Goal: Transaction & Acquisition: Purchase product/service

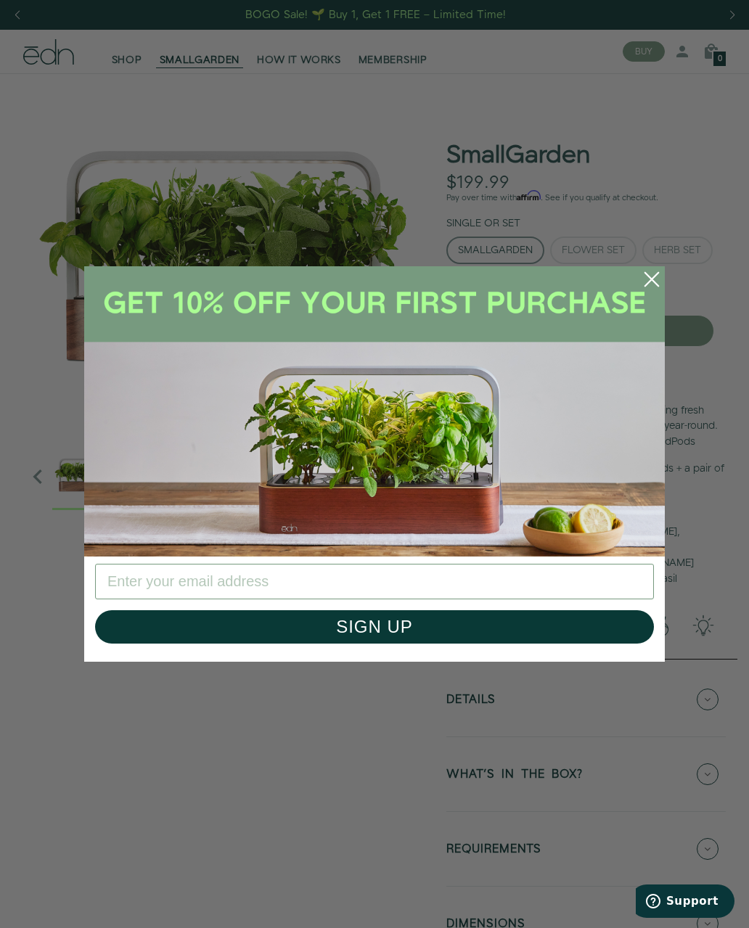
click at [656, 271] on circle "Close dialog" at bounding box center [652, 279] width 32 height 32
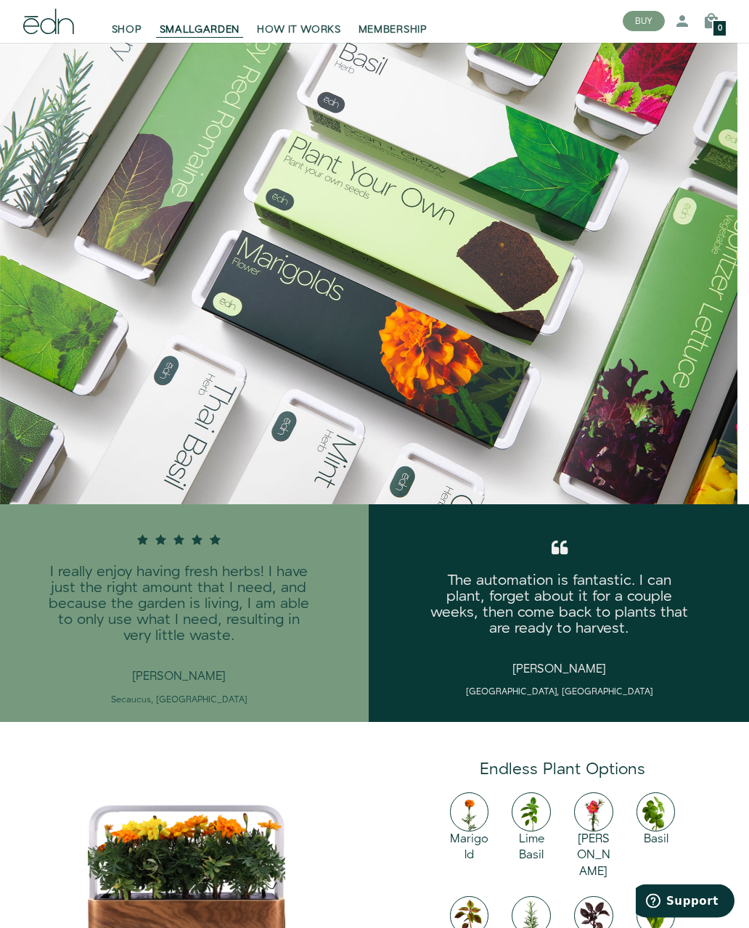
scroll to position [1163, 0]
click at [271, 586] on h3 "I really enjoy having fresh herbs! I have just the right amount that I need, an…" at bounding box center [178, 612] width 264 height 94
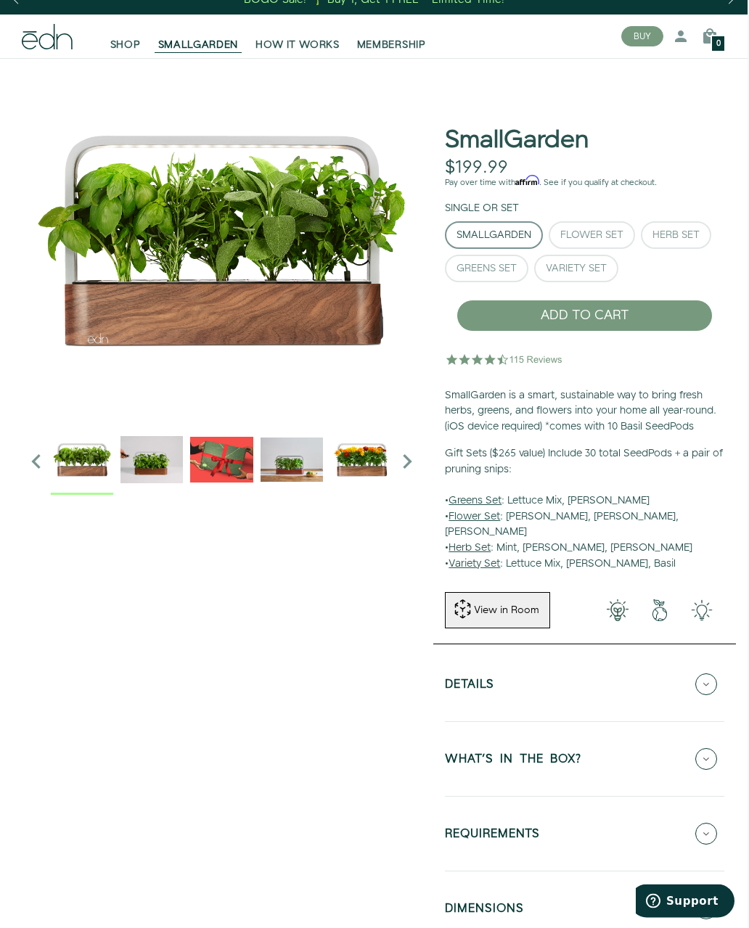
scroll to position [0, 1]
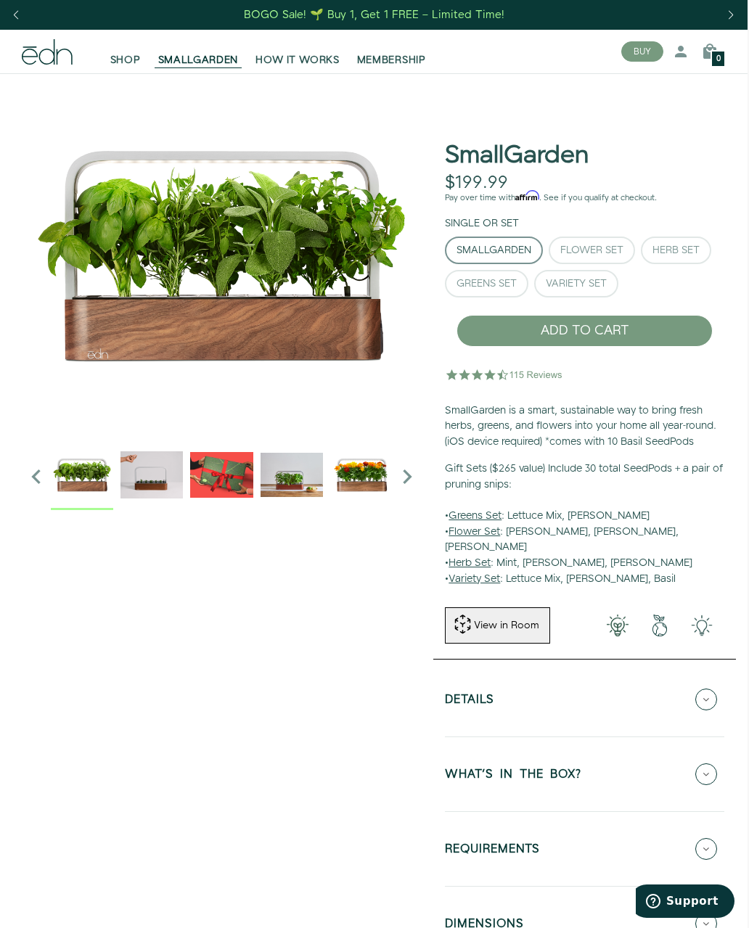
click at [261, 314] on img "1 / 6" at bounding box center [222, 254] width 400 height 363
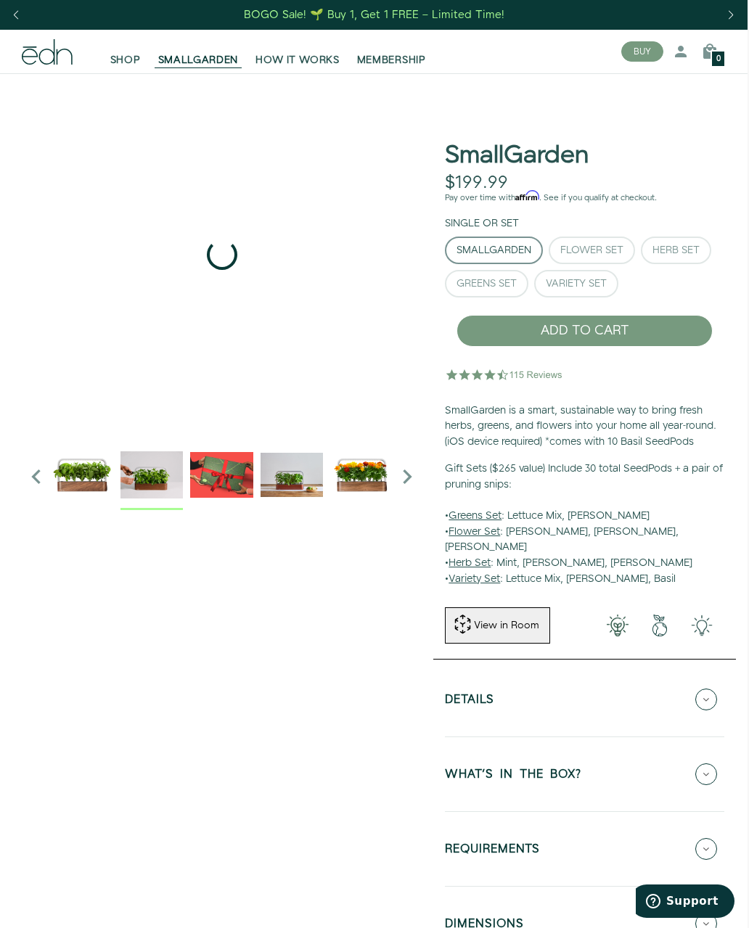
click at [165, 470] on img "2 / 6" at bounding box center [151, 474] width 62 height 62
click at [233, 485] on img "3 / 6" at bounding box center [221, 474] width 62 height 62
click at [295, 479] on img "4 / 6" at bounding box center [292, 474] width 62 height 62
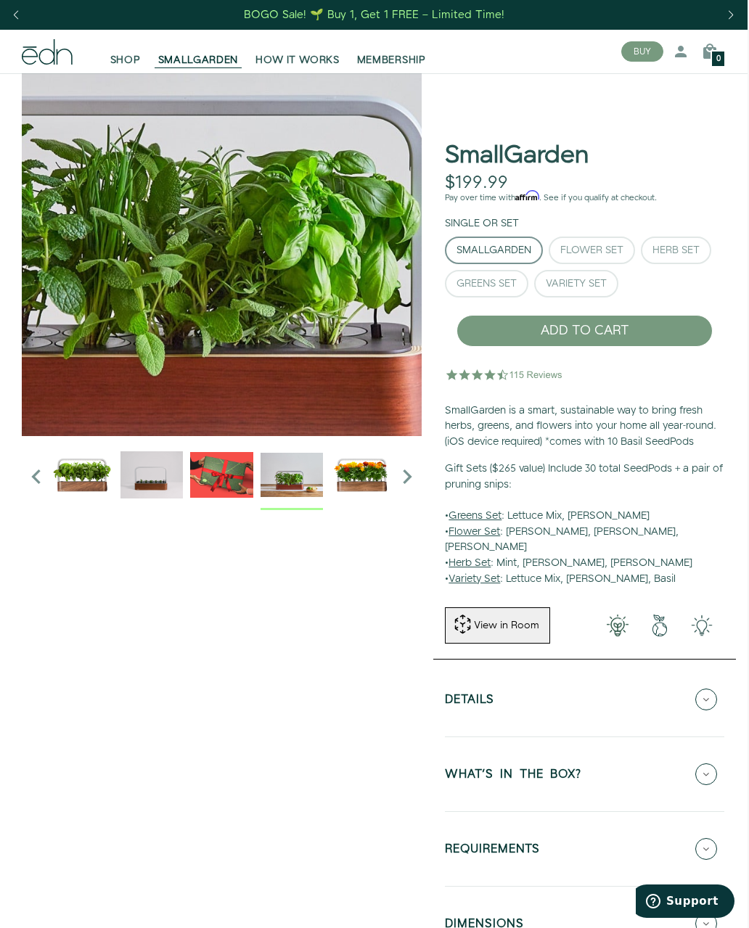
click at [603, 239] on button "Flower Set" at bounding box center [592, 251] width 86 height 28
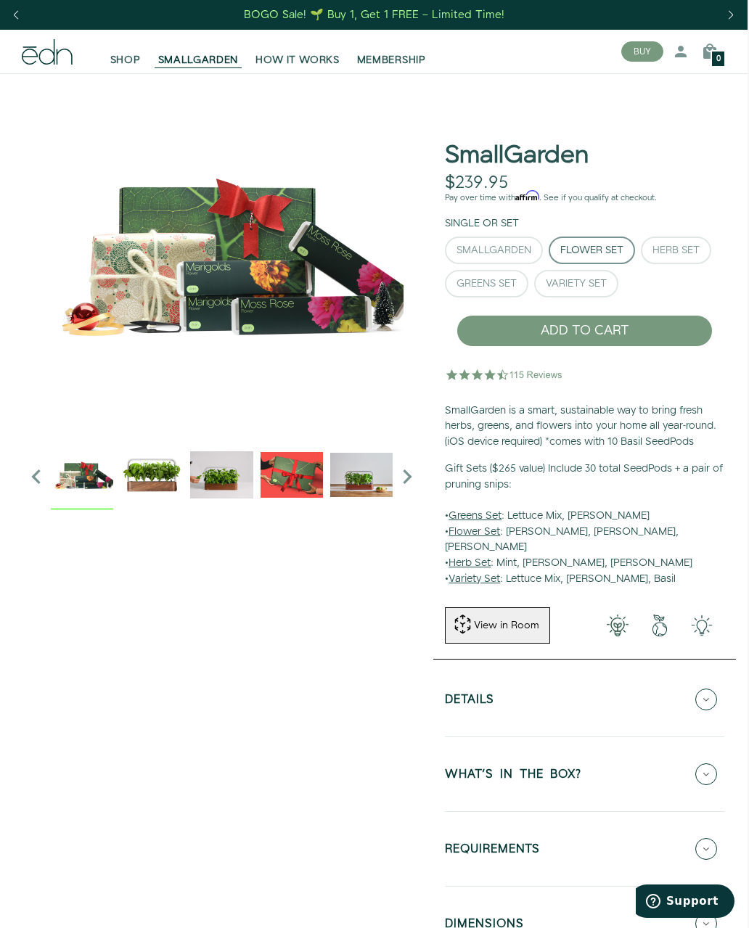
click at [681, 247] on div "Herb Set" at bounding box center [675, 250] width 47 height 10
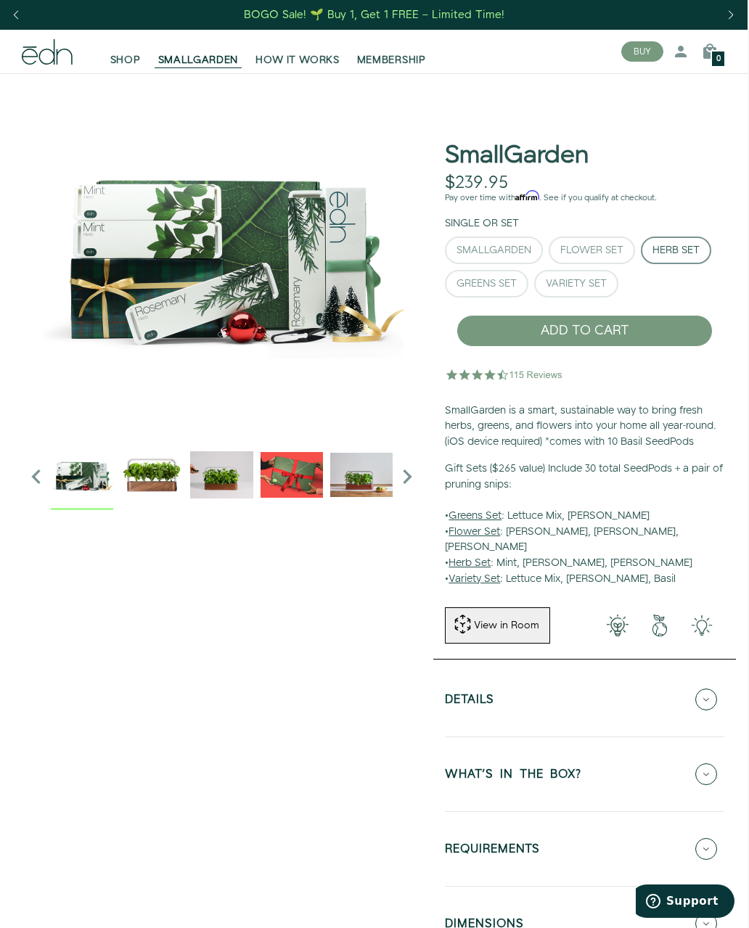
click at [491, 282] on div "Greens Set" at bounding box center [486, 284] width 60 height 10
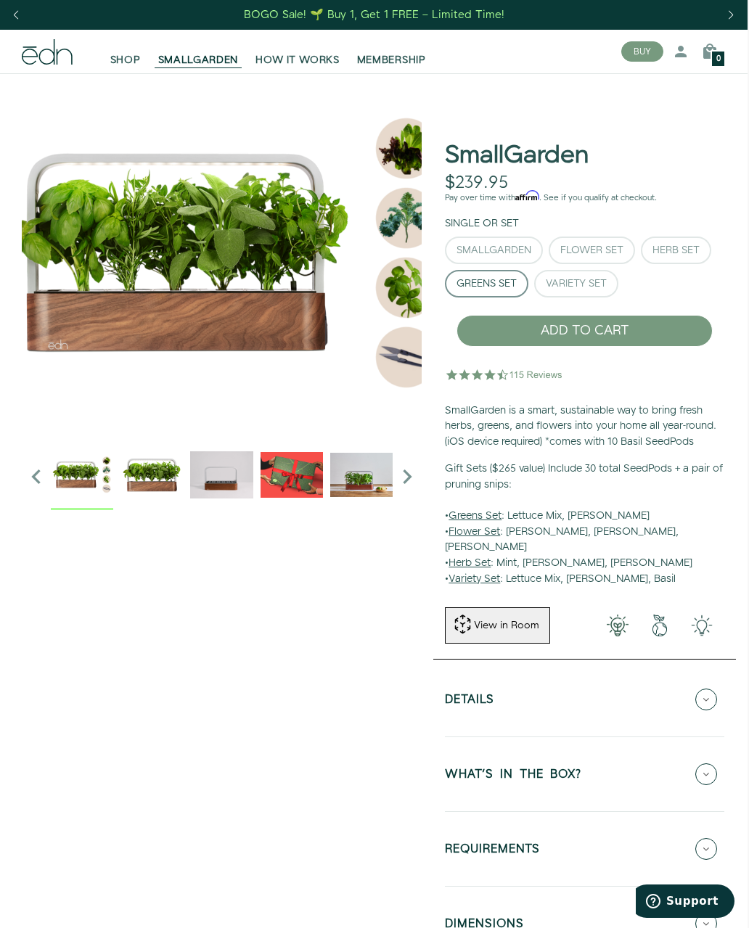
click at [592, 279] on div "Variety Set" at bounding box center [576, 284] width 61 height 10
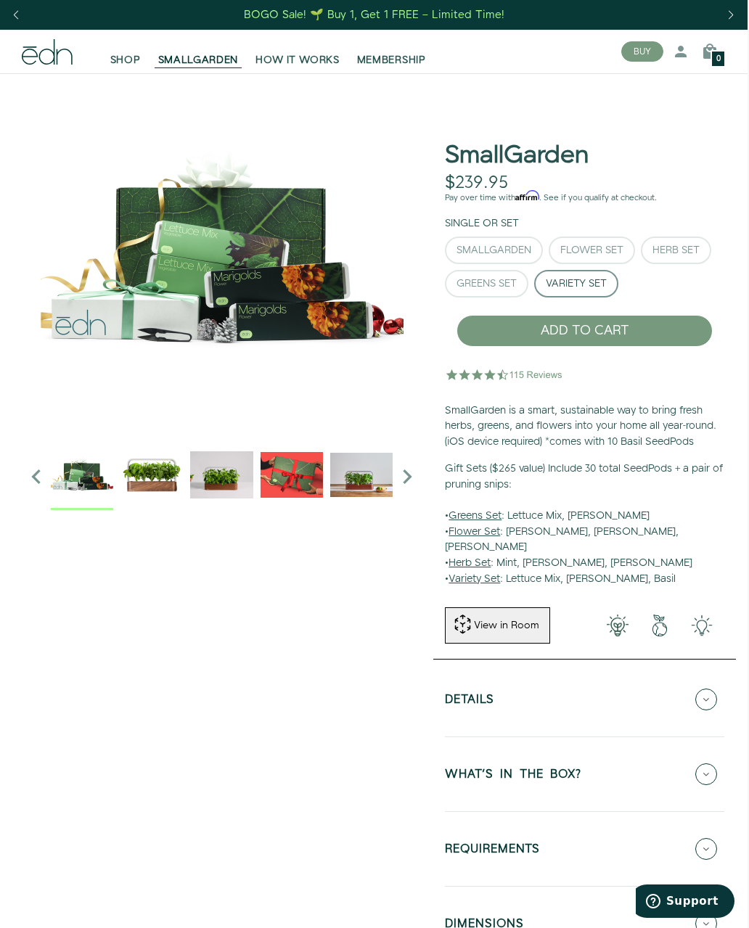
click at [515, 245] on div "SmallGarden" at bounding box center [493, 250] width 75 height 10
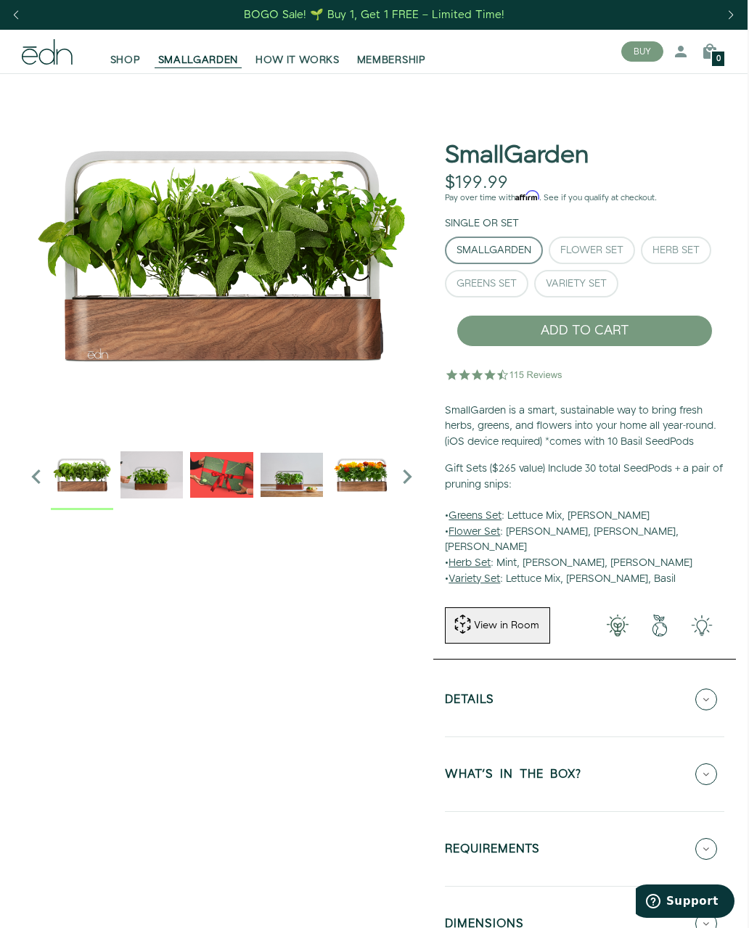
click at [708, 763] on icon at bounding box center [706, 774] width 22 height 22
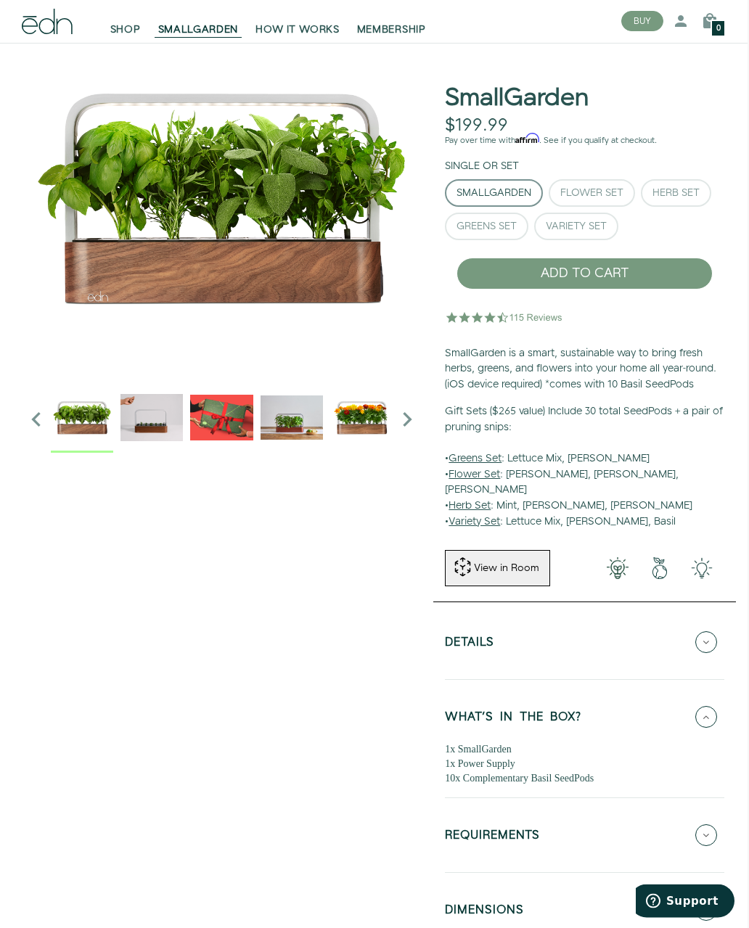
scroll to position [71, 1]
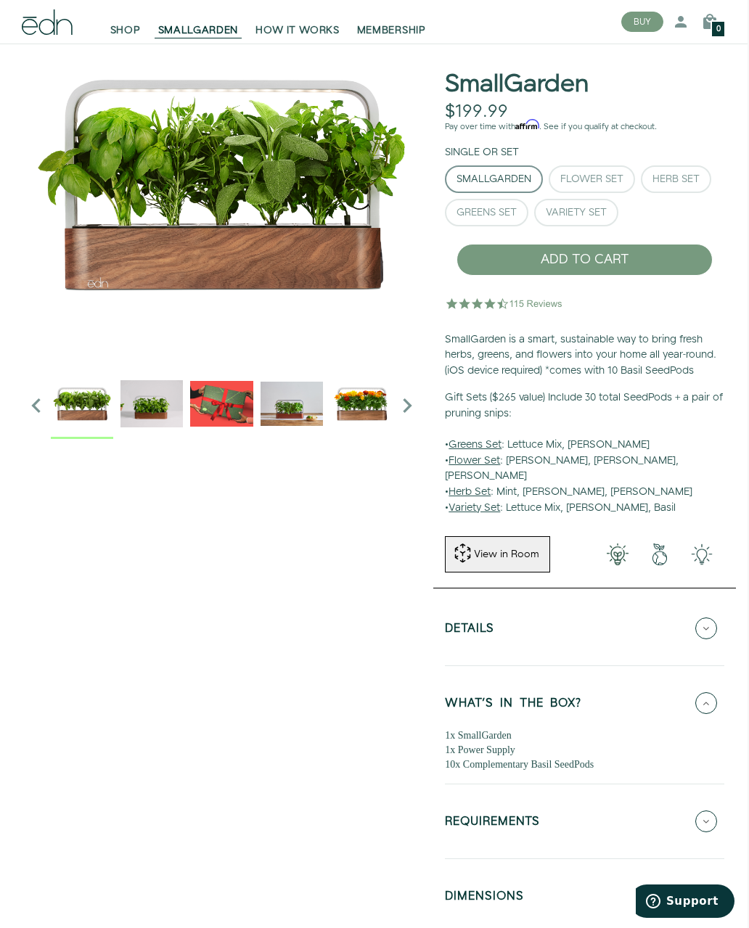
click at [708, 811] on icon at bounding box center [706, 822] width 22 height 22
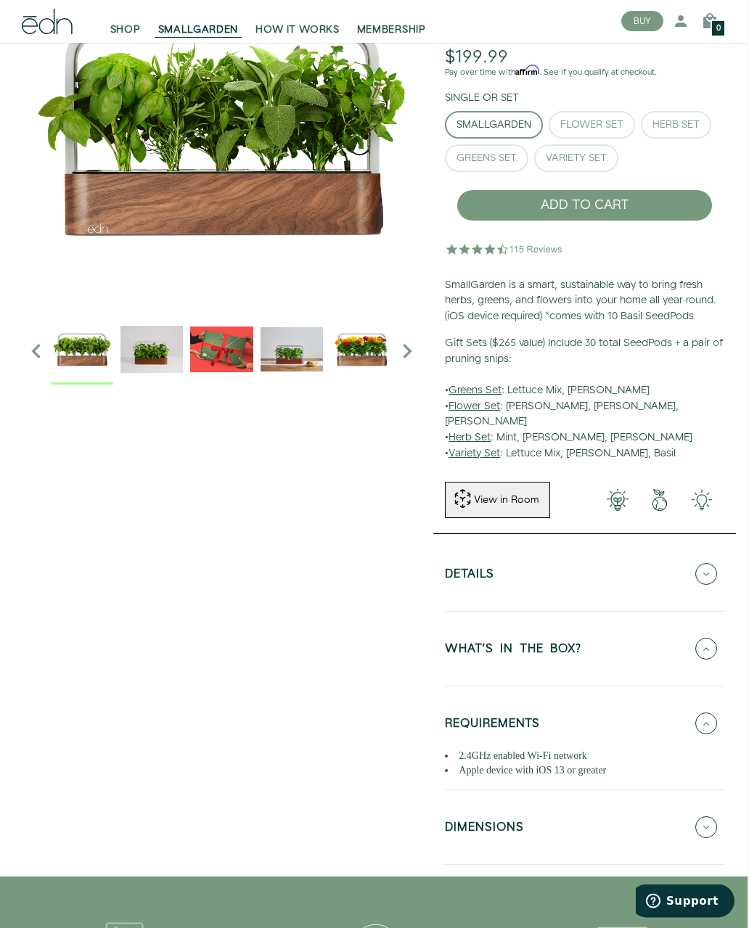
scroll to position [128, 1]
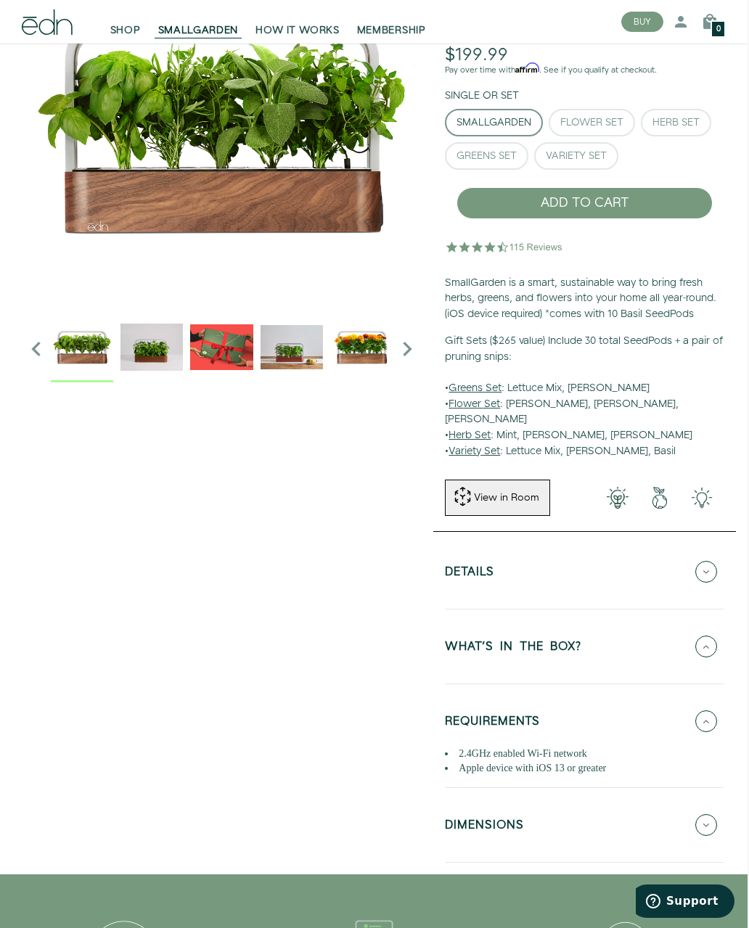
click at [710, 814] on icon at bounding box center [706, 825] width 22 height 22
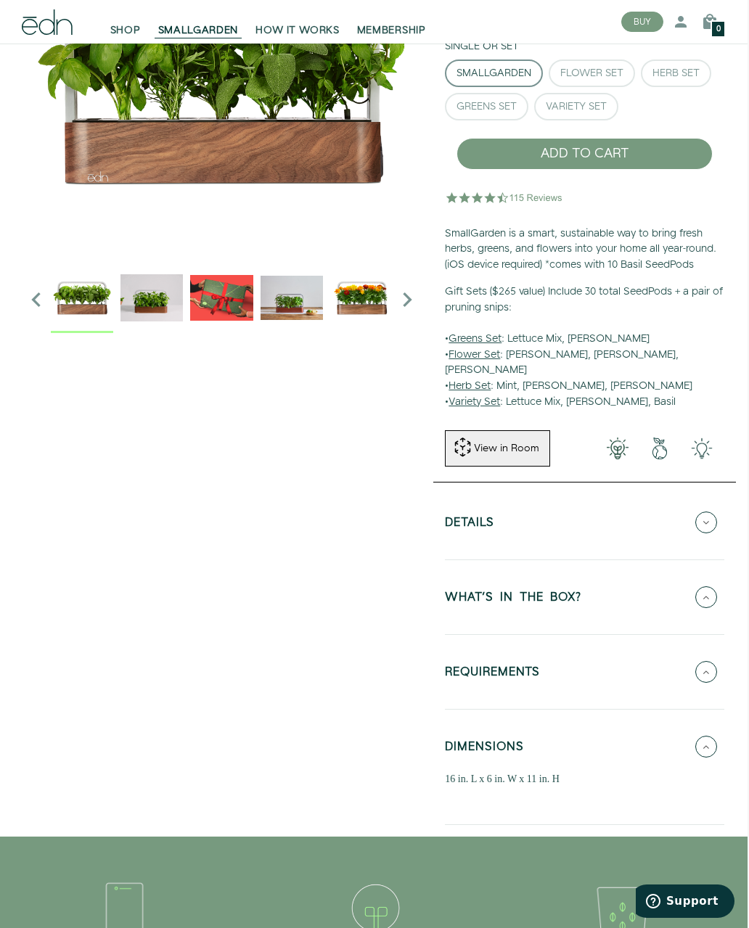
scroll to position [0, 1]
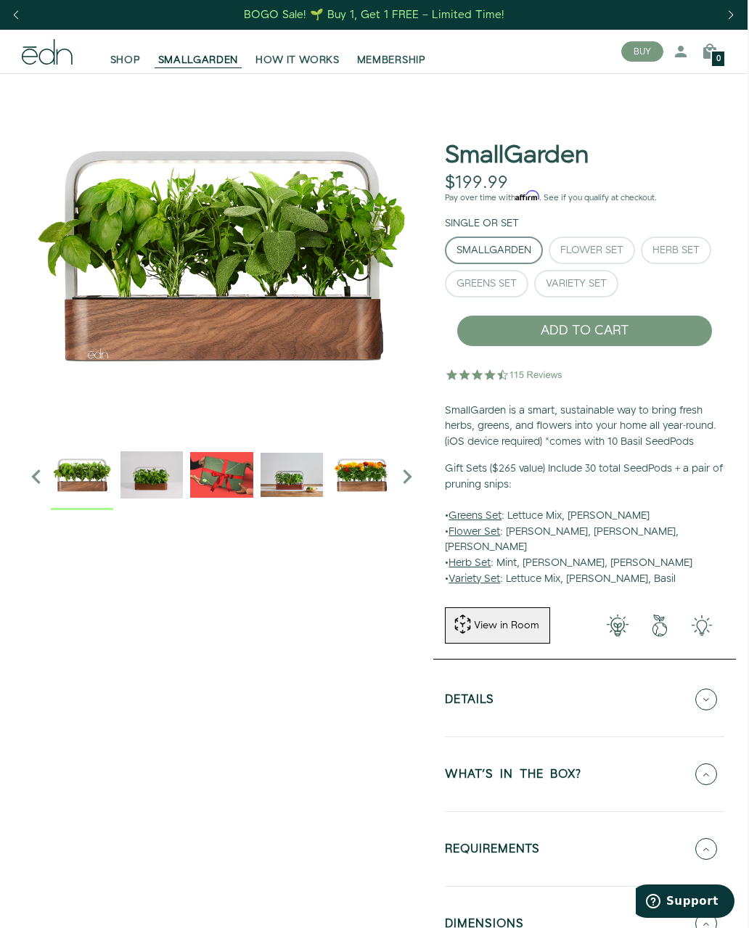
click at [308, 54] on span "HOW IT WORKS" at bounding box center [296, 60] width 83 height 15
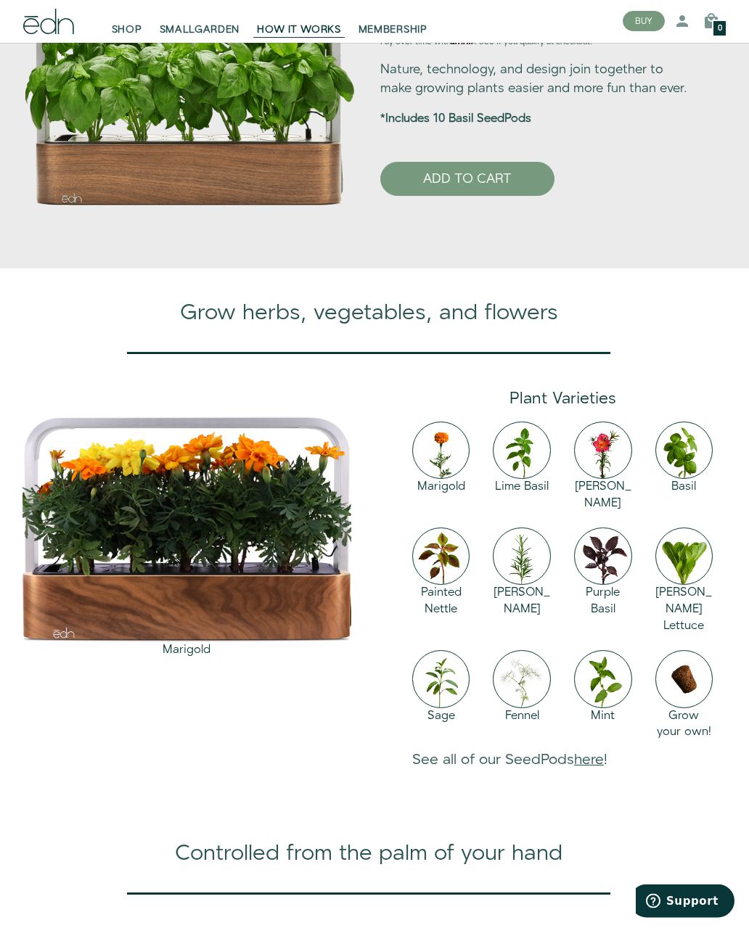
scroll to position [896, 0]
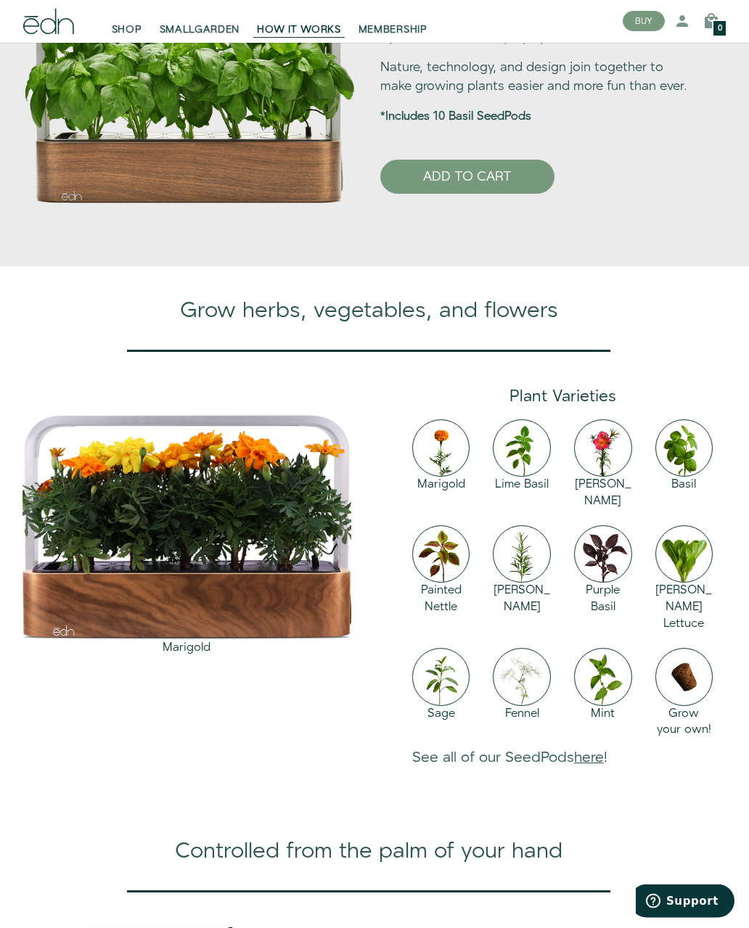
click at [601, 768] on link "here" at bounding box center [589, 758] width 30 height 20
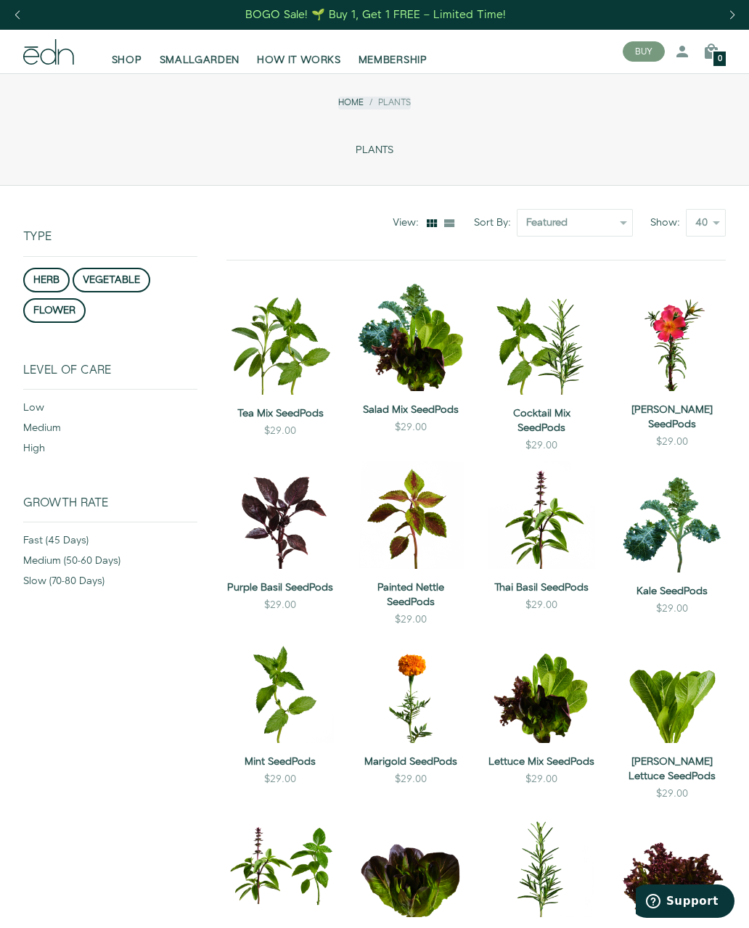
click at [47, 271] on button "herb" at bounding box center [46, 280] width 46 height 25
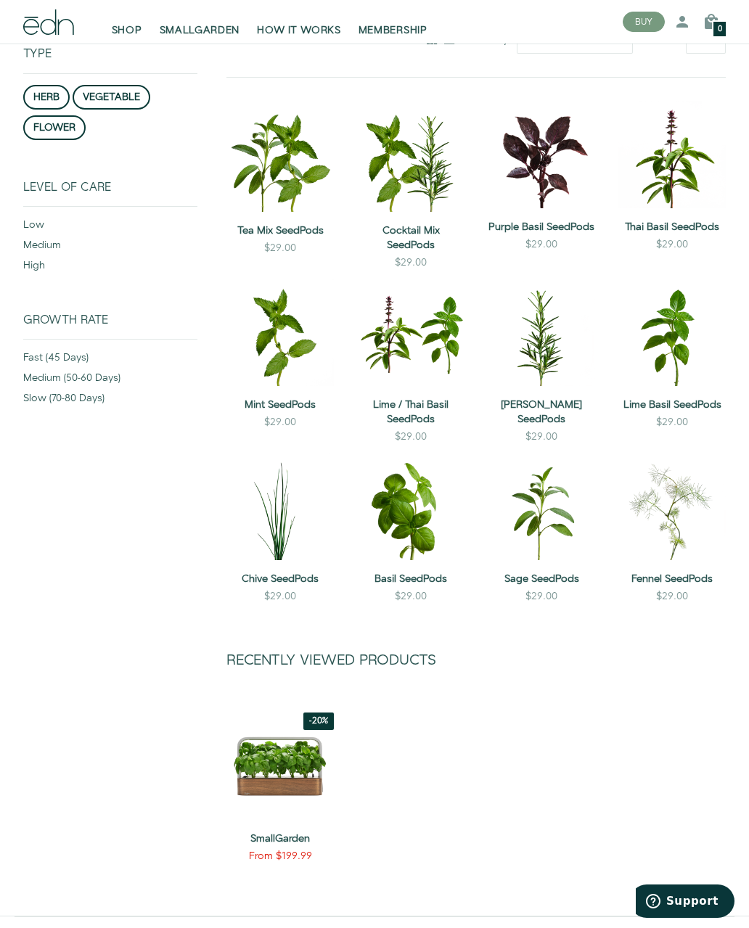
scroll to position [185, 0]
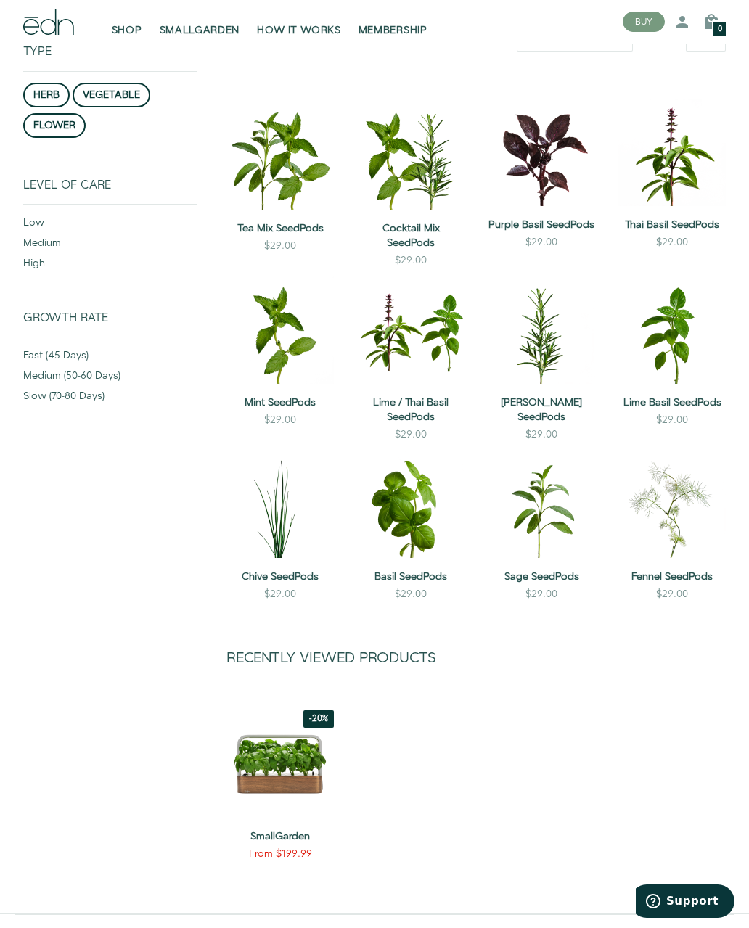
click at [73, 348] on div "fast (45 days)" at bounding box center [110, 358] width 174 height 20
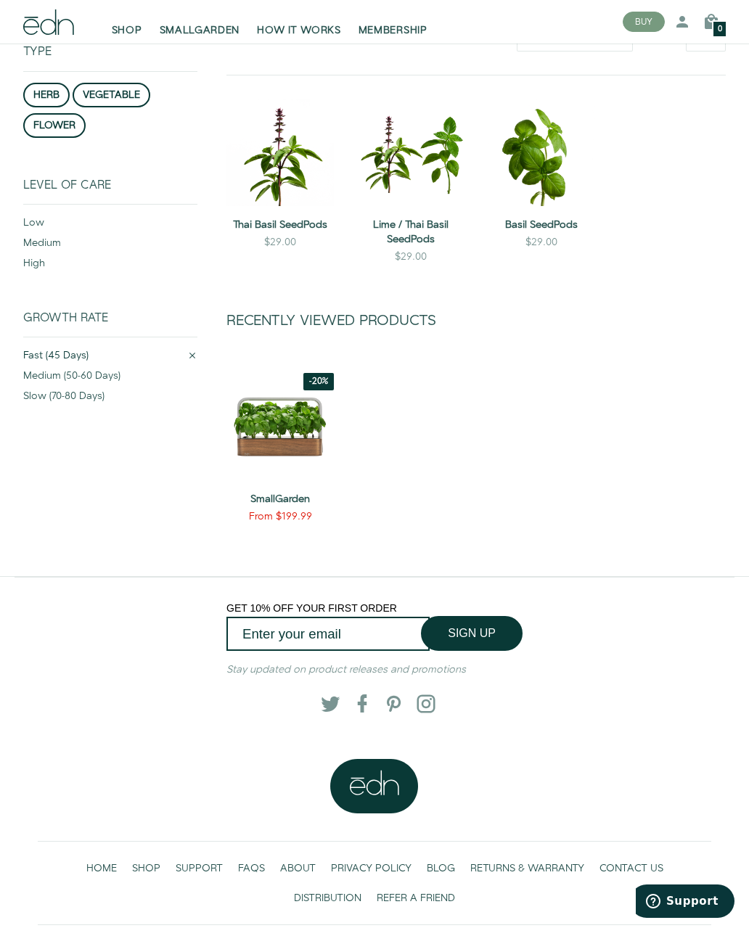
click at [39, 218] on div "low" at bounding box center [110, 226] width 174 height 20
click at [68, 236] on div "medium" at bounding box center [110, 246] width 174 height 20
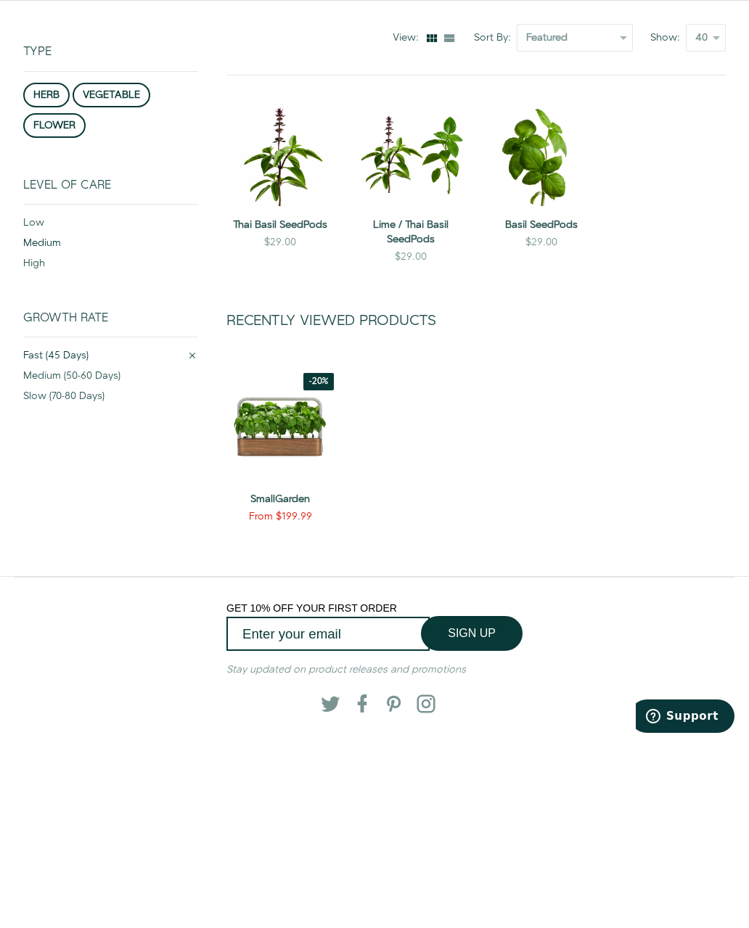
click at [719, 458] on div "Recently Viewed Products -20% QUICK VIEW SELECT OPTIONS SmallGarden From $199.99" at bounding box center [476, 609] width 522 height 303
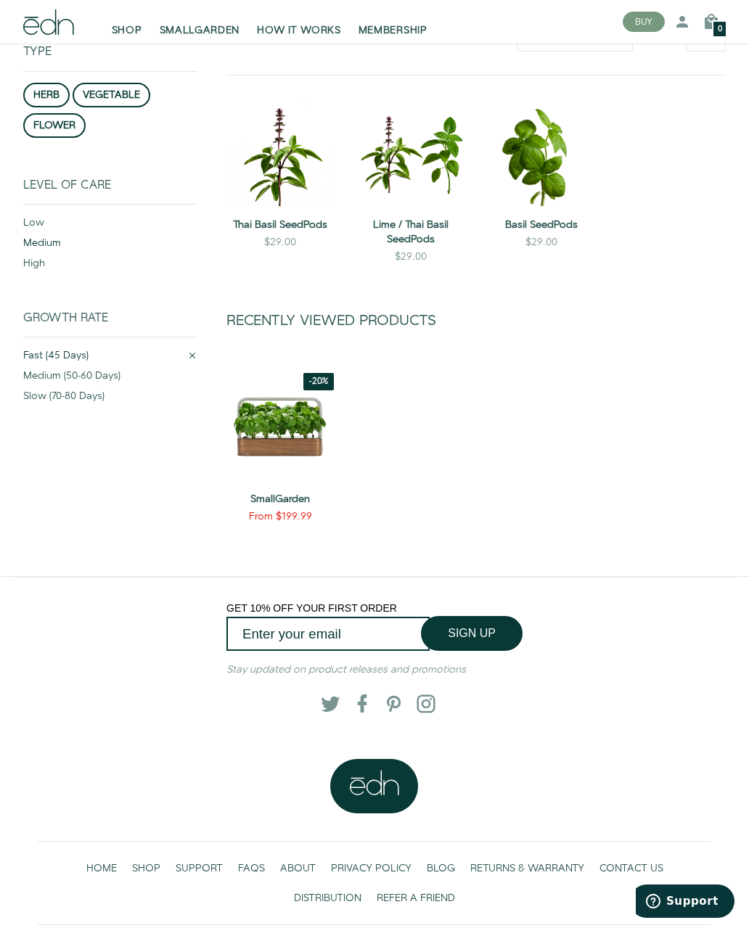
click at [565, 149] on button "QUICK VIEW" at bounding box center [542, 164] width 86 height 30
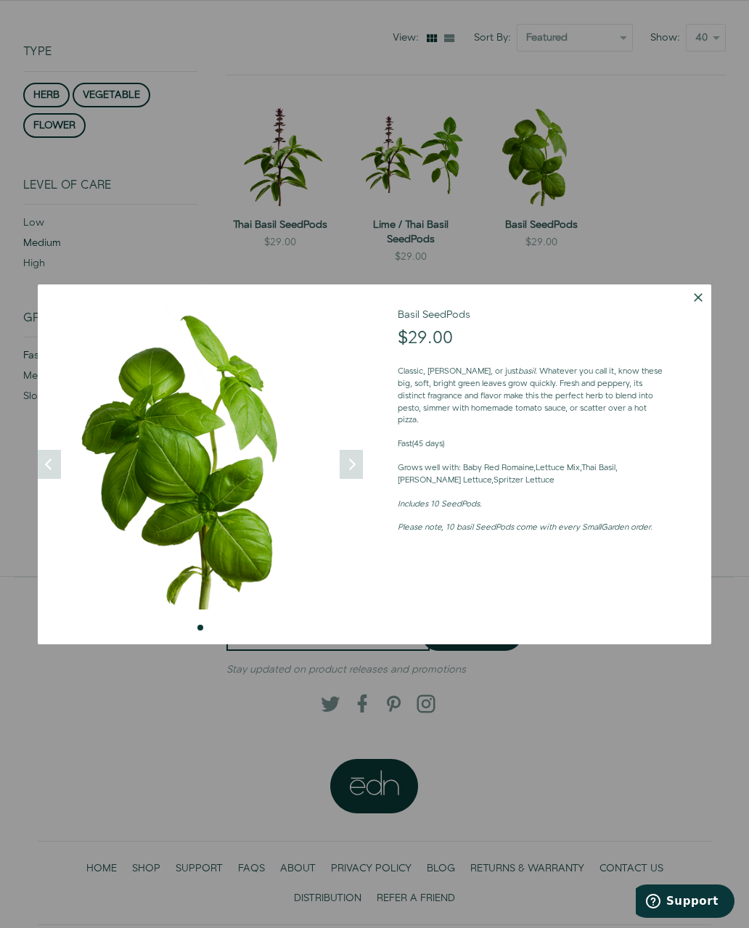
scroll to position [0, 0]
click at [586, 378] on p "Classic, Genovese, or just basil . Whatever you call it, know these big, soft, …" at bounding box center [531, 396] width 267 height 61
click at [685, 151] on div at bounding box center [374, 464] width 749 height 928
